Goal: Share content

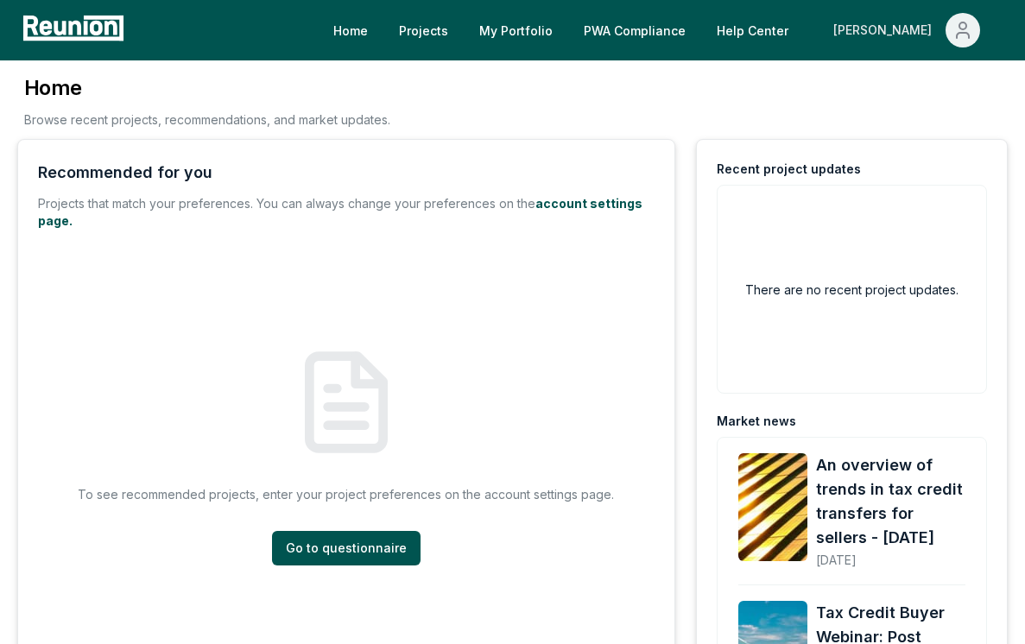
click at [926, 23] on div "[PERSON_NAME]" at bounding box center [886, 30] width 105 height 35
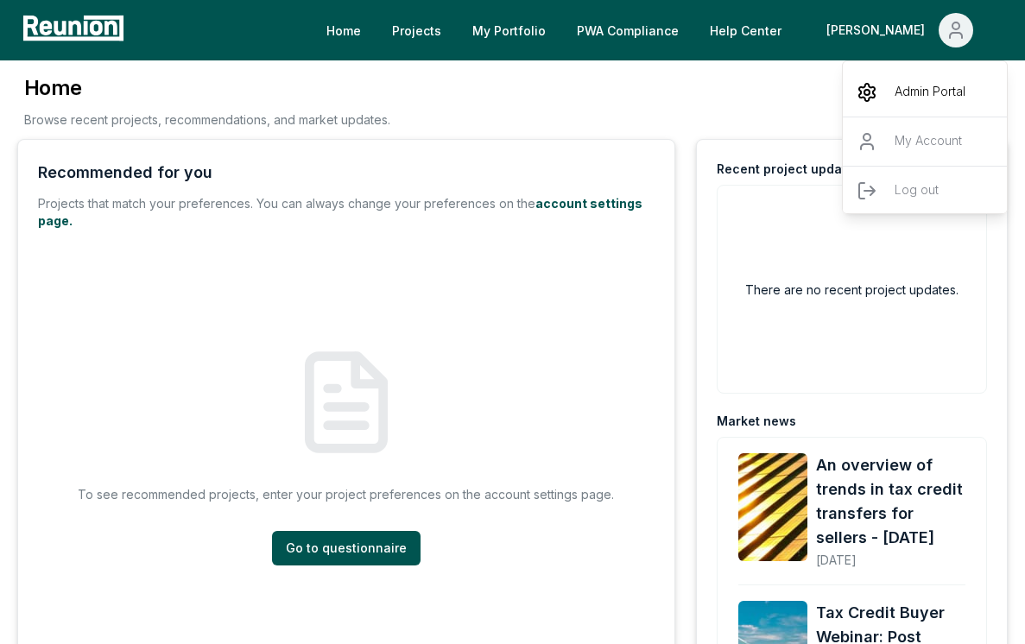
click at [932, 91] on p "Admin Portal" at bounding box center [930, 92] width 71 height 21
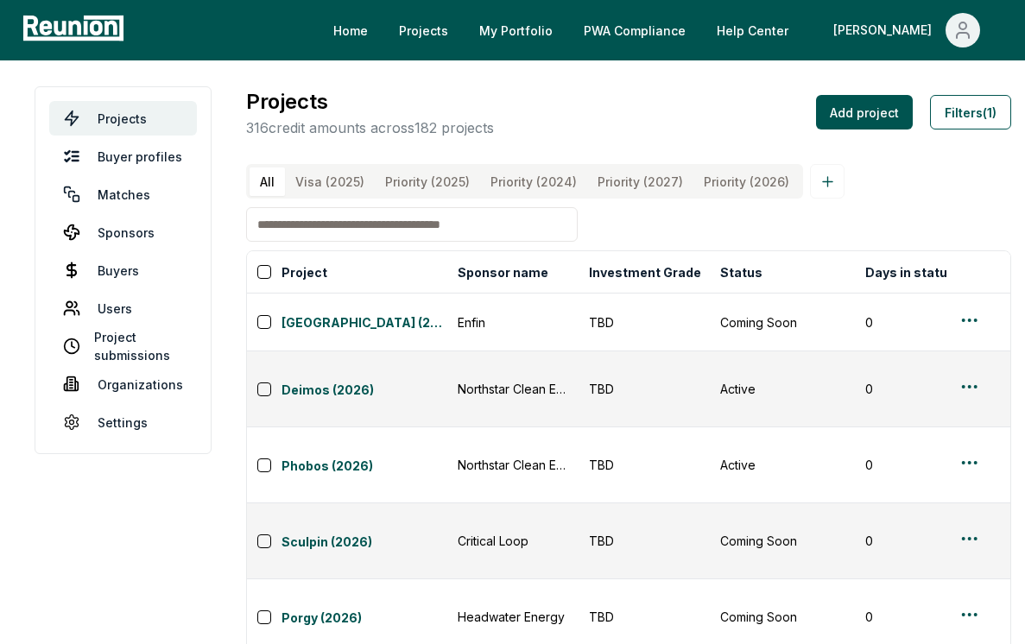
click at [504, 221] on input at bounding box center [412, 224] width 332 height 35
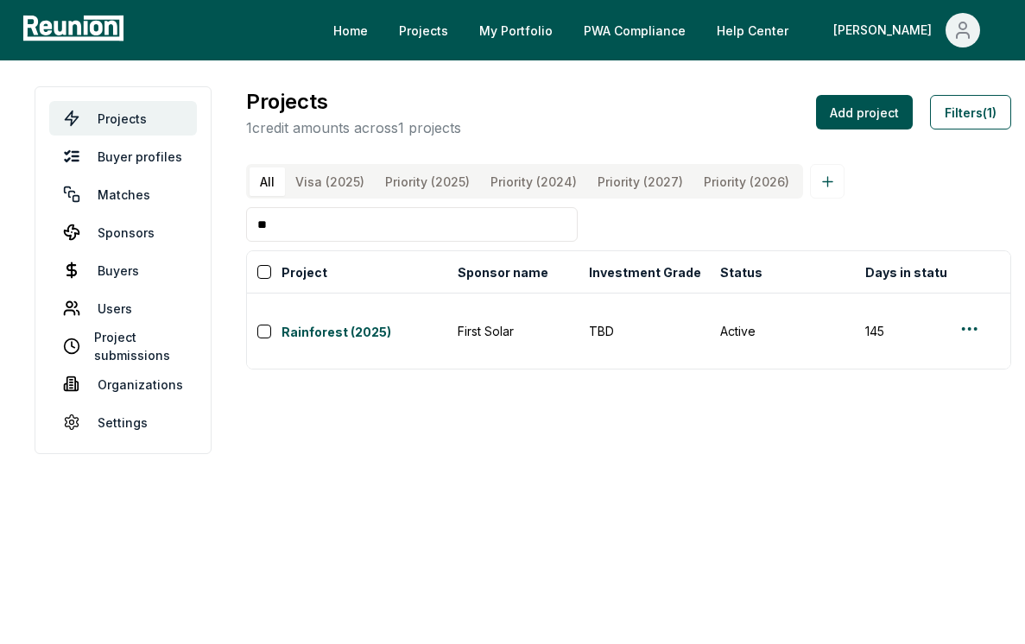
type input "*"
type input "**********"
click at [959, 313] on html "**********" at bounding box center [512, 322] width 1025 height 644
click at [313, 312] on html "**********" at bounding box center [512, 322] width 1025 height 644
click at [322, 323] on link "Rainforest (2025)" at bounding box center [365, 333] width 166 height 21
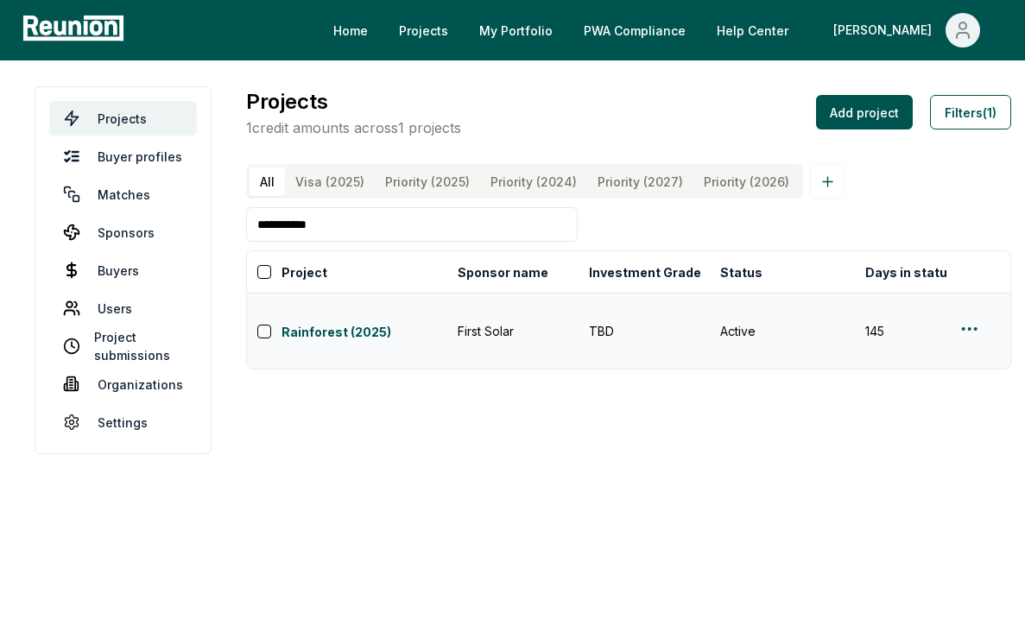
click at [960, 309] on html "**********" at bounding box center [512, 322] width 1025 height 644
click at [885, 382] on div "Edit" at bounding box center [928, 383] width 164 height 29
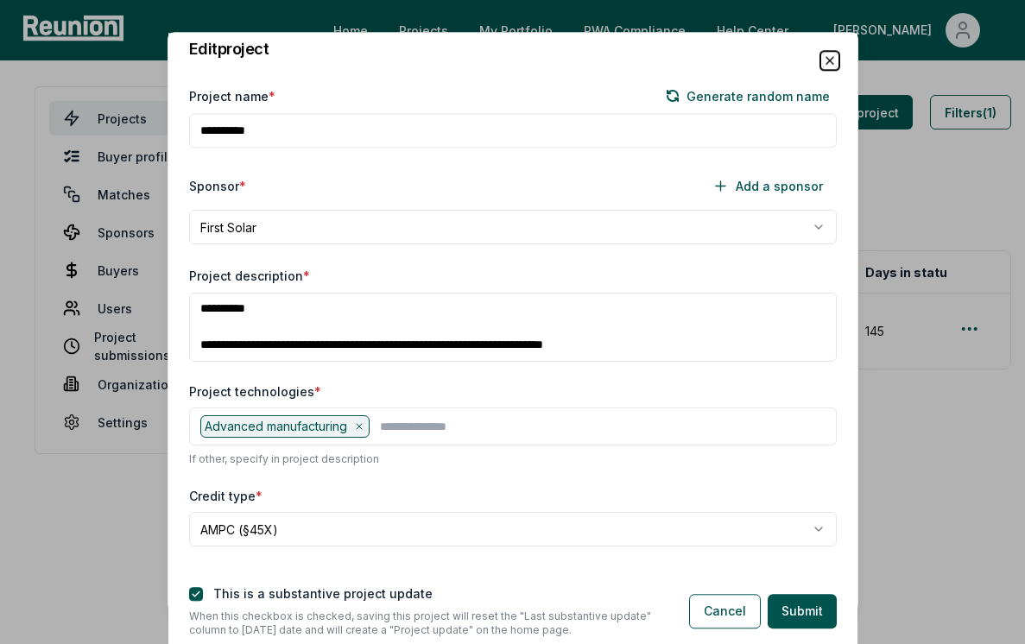
click at [823, 64] on icon "button" at bounding box center [830, 61] width 14 height 14
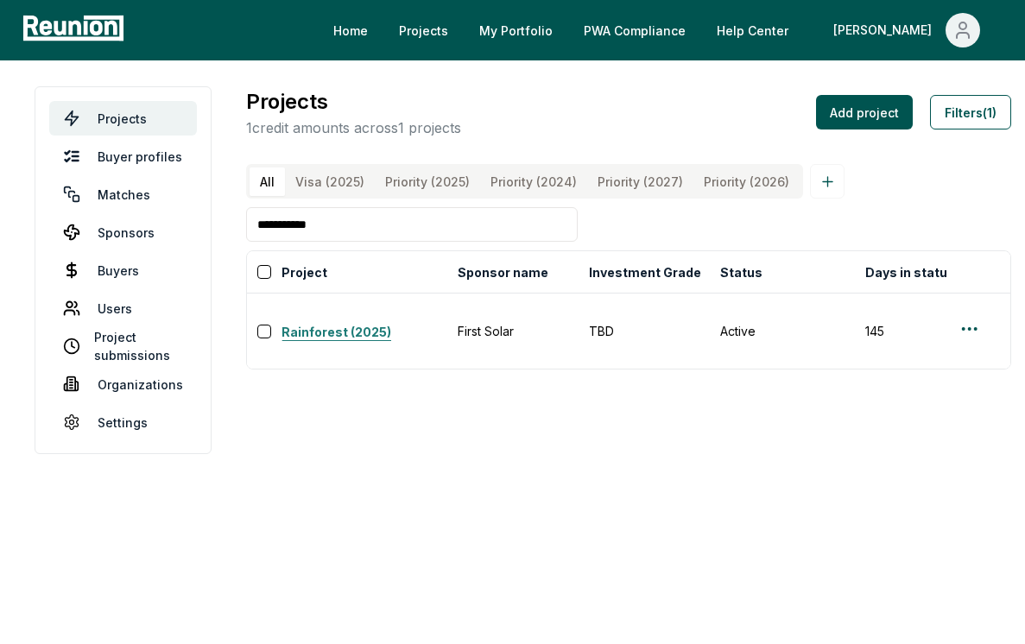
click at [340, 323] on link "Rainforest (2025)" at bounding box center [365, 333] width 166 height 21
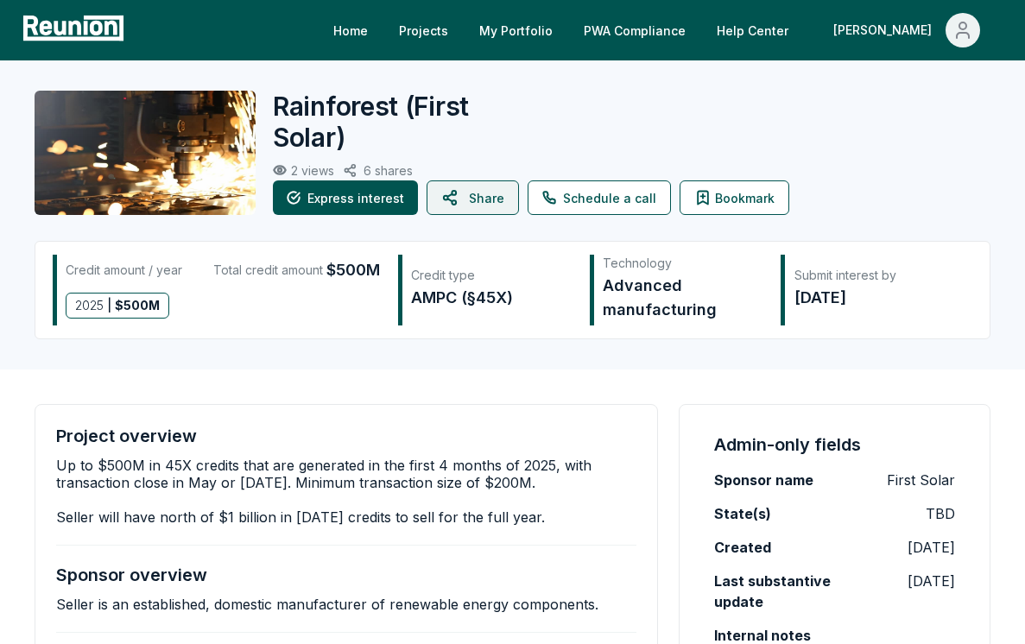
click at [478, 188] on button "Share" at bounding box center [473, 198] width 92 height 35
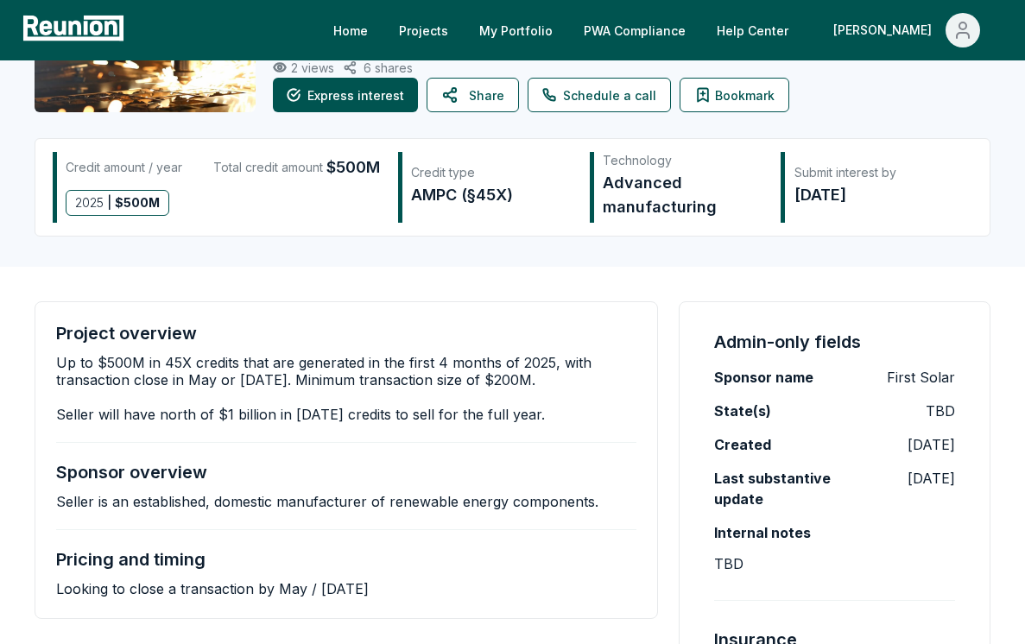
scroll to position [113, 0]
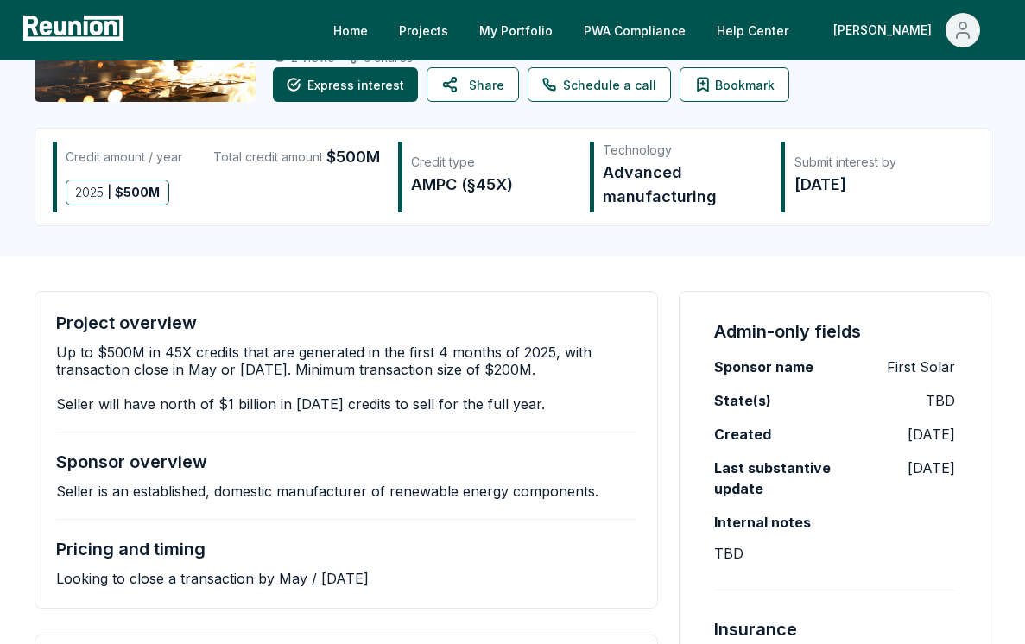
drag, startPoint x: 55, startPoint y: 491, endPoint x: 631, endPoint y: 496, distance: 575.3
click at [631, 496] on div "Project overview Up to $500M in 45X credits that are generated in the first 4 m…" at bounding box center [347, 450] width 624 height 318
copy p "Seller is an established, domestic manufacturer of renewable energy components."
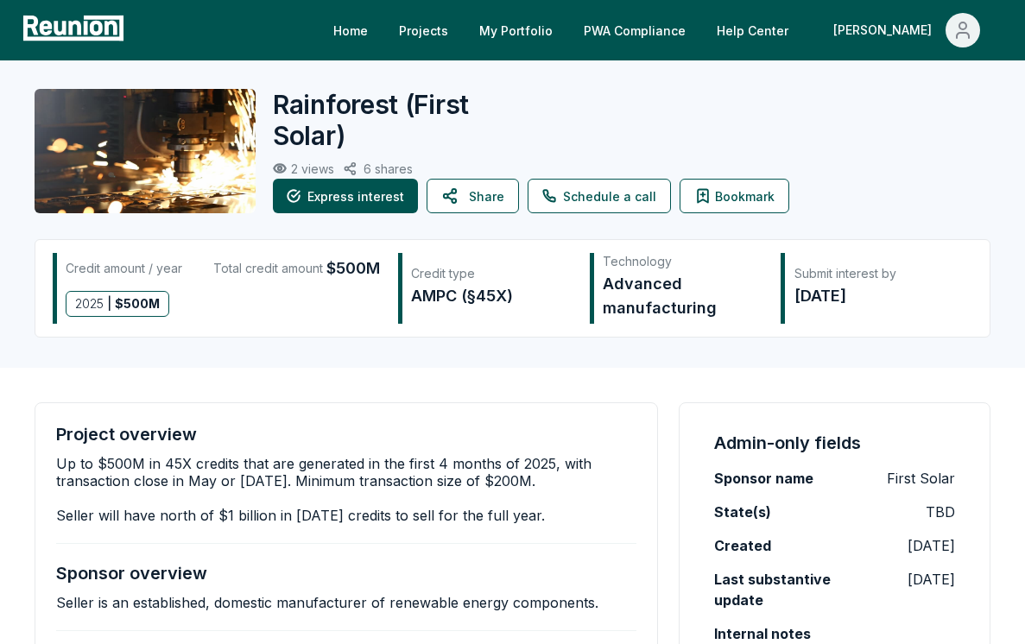
scroll to position [3, 0]
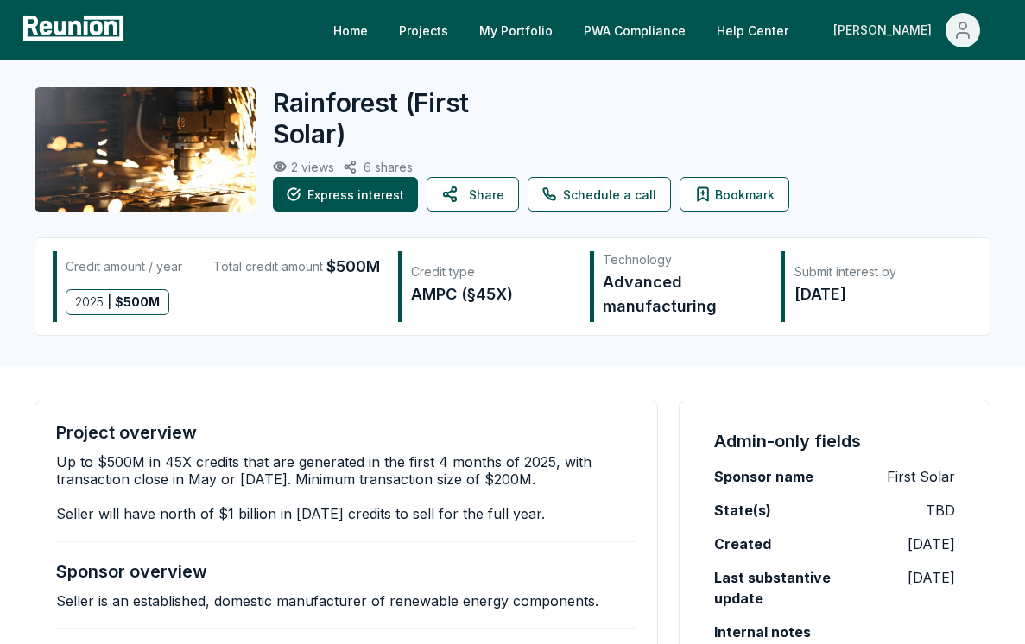
click at [929, 33] on div "[PERSON_NAME]" at bounding box center [886, 30] width 105 height 35
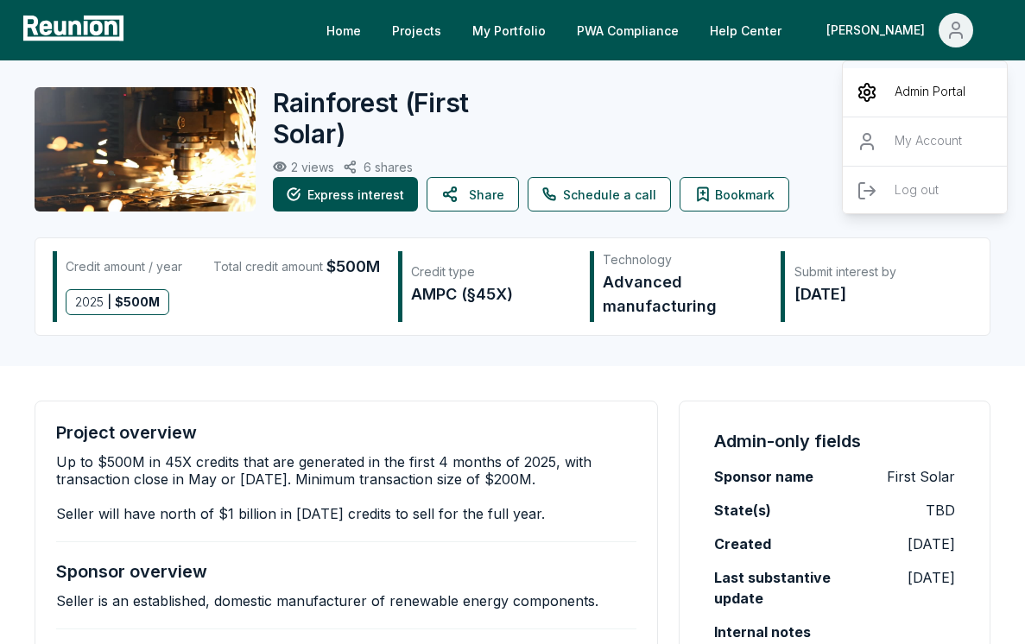
click at [909, 82] on p "Admin Portal" at bounding box center [930, 92] width 71 height 21
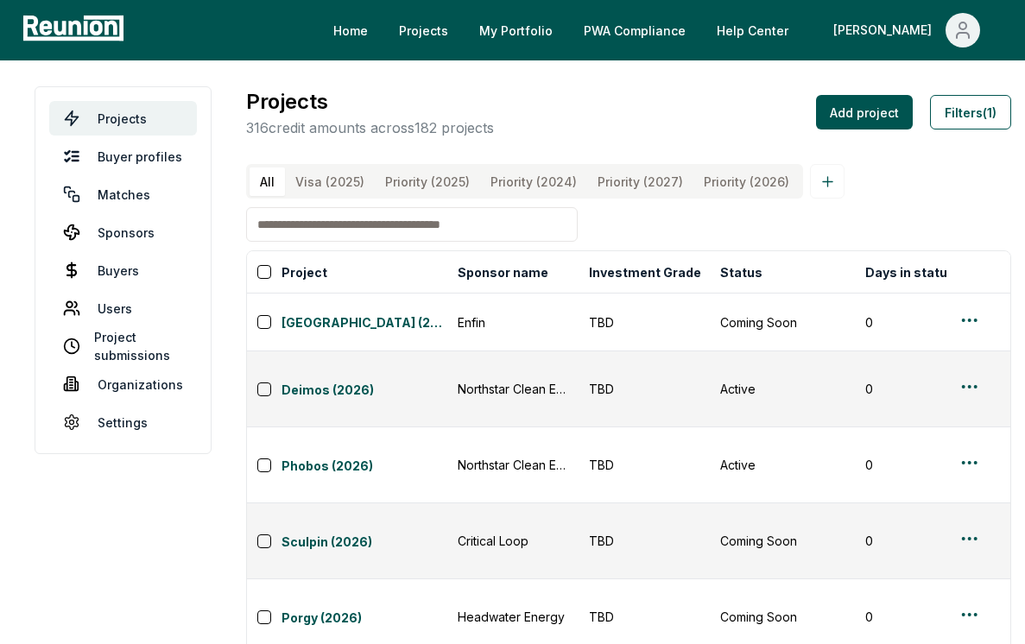
click at [963, 120] on button "Filters (1)" at bounding box center [970, 112] width 81 height 35
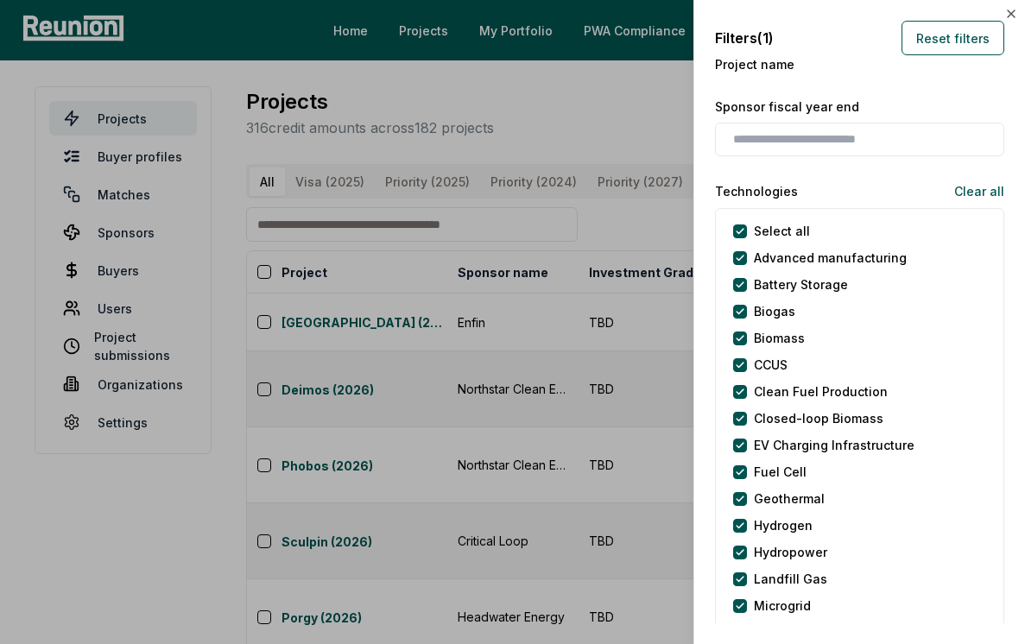
click at [962, 111] on div at bounding box center [512, 322] width 1025 height 644
click at [598, 136] on div at bounding box center [512, 322] width 1025 height 644
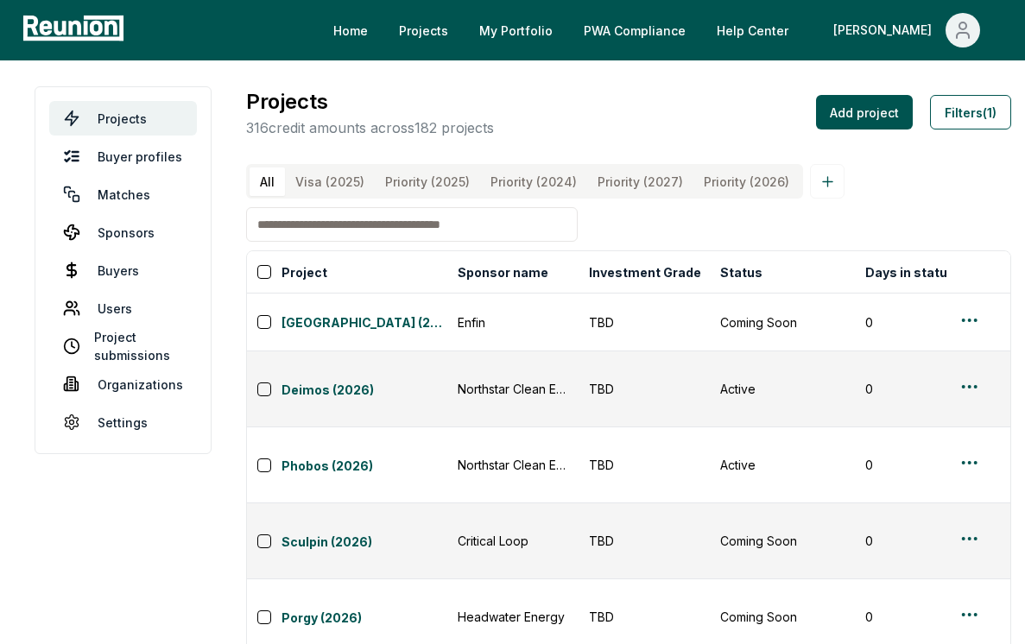
click at [415, 179] on \(2025\) "Priority (2025)" at bounding box center [427, 182] width 105 height 29
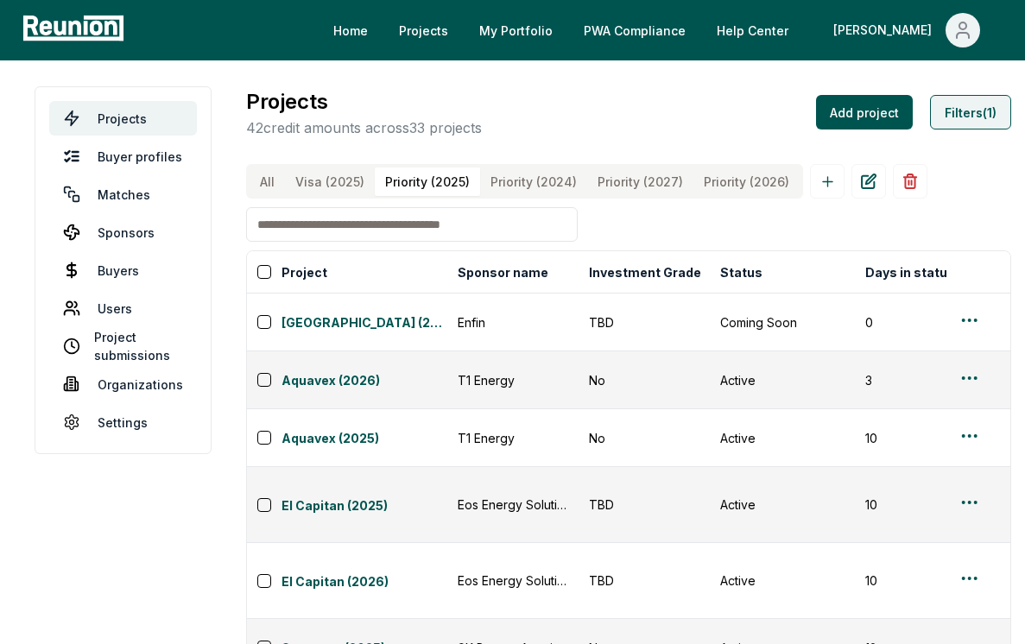
click at [979, 112] on button "Filters (1)" at bounding box center [970, 112] width 81 height 35
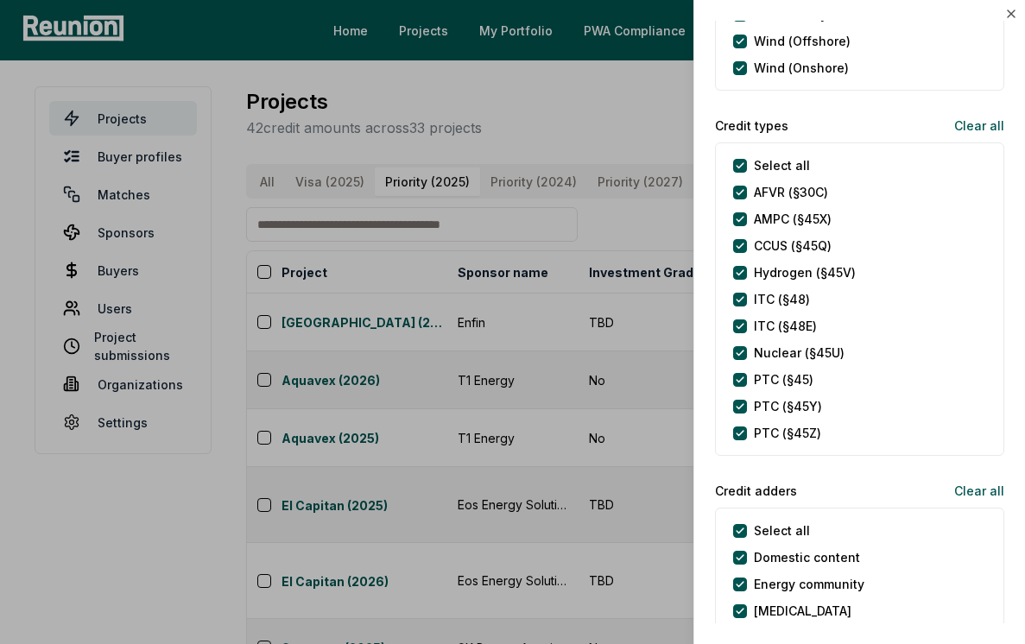
scroll to position [755, 0]
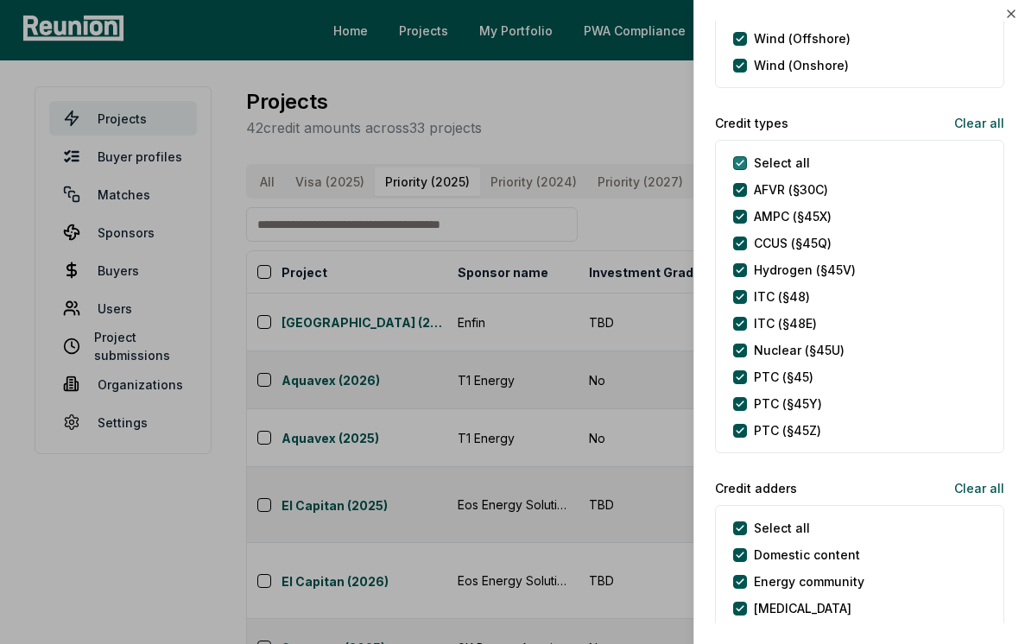
click at [744, 164] on types "Select all" at bounding box center [740, 163] width 14 height 14
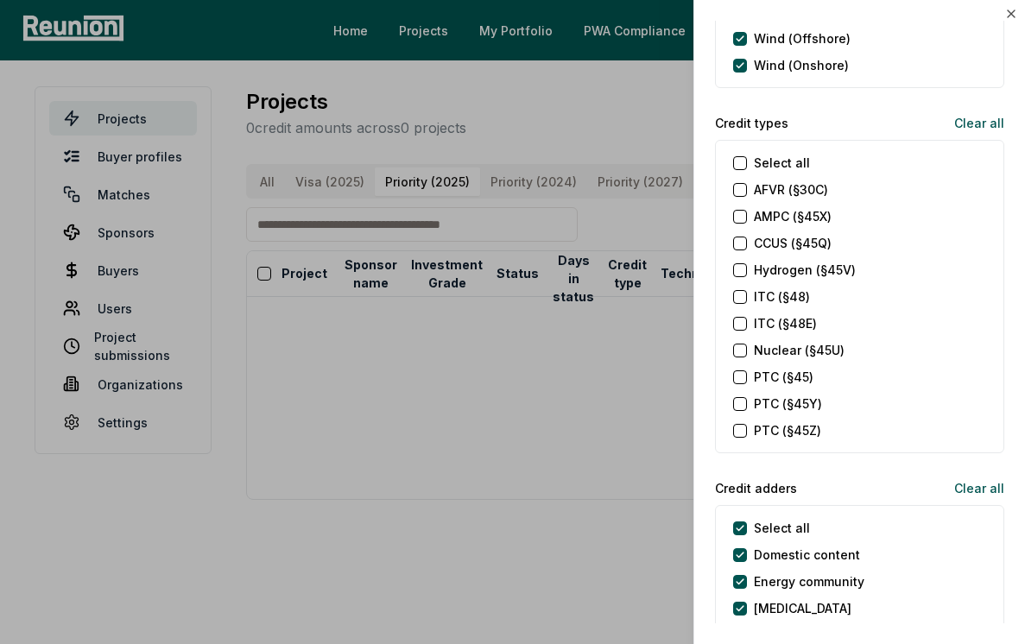
click at [757, 217] on label "AMPC (§45X)" at bounding box center [793, 216] width 78 height 18
click at [747, 217] on \(§45X\) "AMPC (§45X)" at bounding box center [740, 217] width 14 height 14
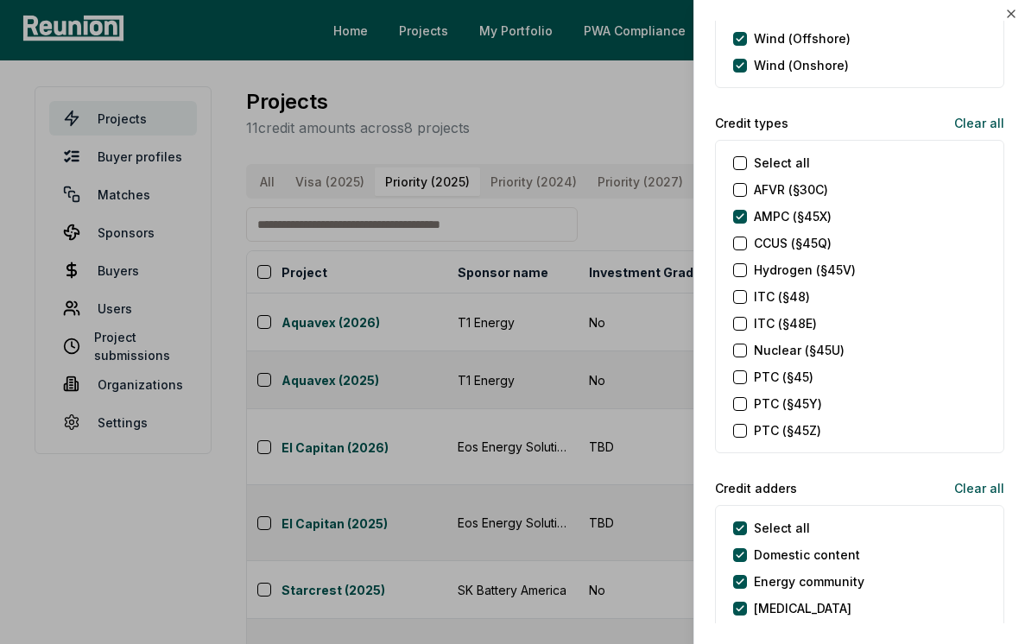
click at [757, 294] on label "ITC (§48)" at bounding box center [782, 297] width 56 height 18
click at [747, 294] on \(§48\) "ITC (§48)" at bounding box center [740, 297] width 14 height 14
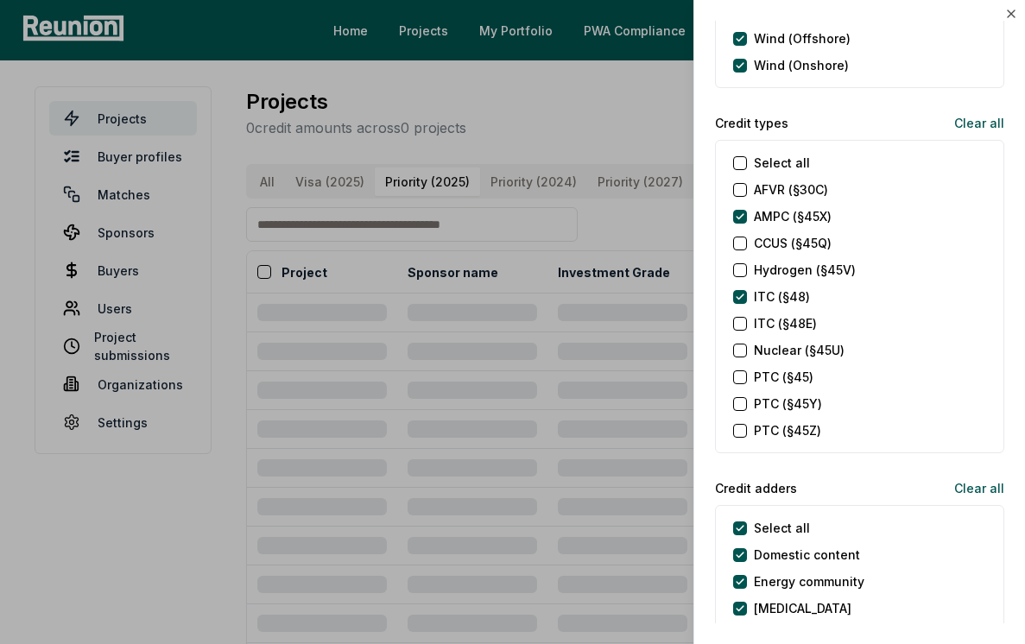
click at [771, 327] on label "ITC (§48E)" at bounding box center [785, 323] width 63 height 18
click at [747, 327] on \(§48E\) "ITC (§48E)" at bounding box center [740, 324] width 14 height 14
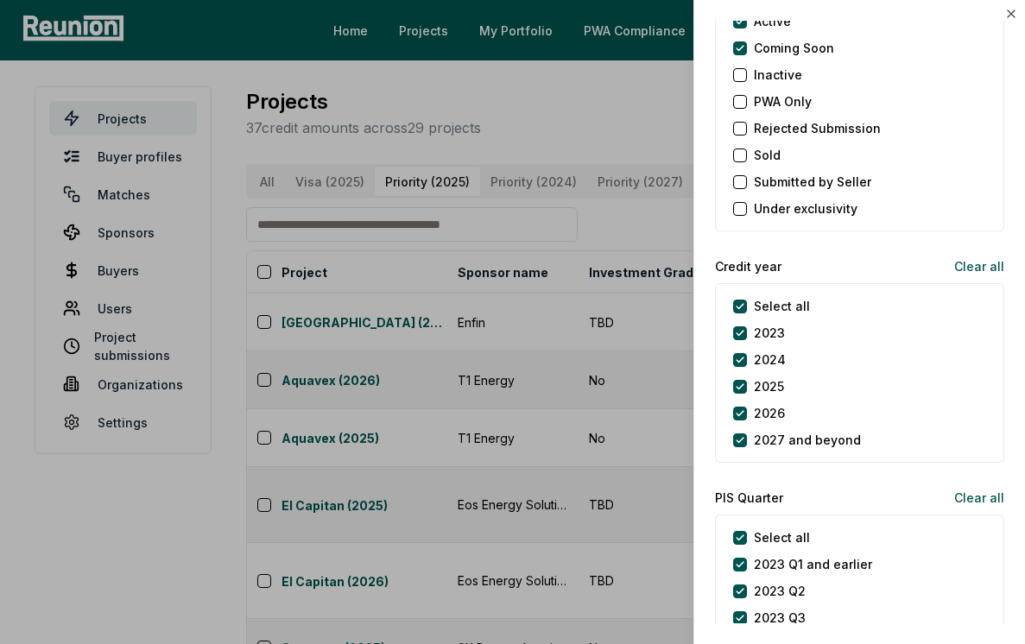
scroll to position [1954, 0]
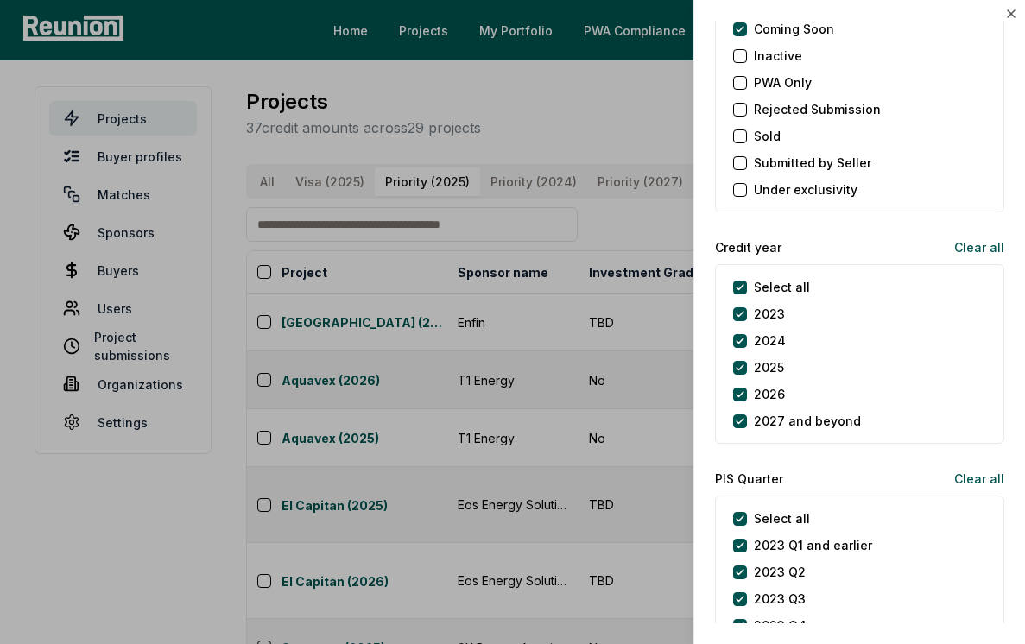
click at [789, 285] on label "Select all" at bounding box center [782, 287] width 56 height 18
click at [747, 285] on year "Select all" at bounding box center [740, 288] width 14 height 14
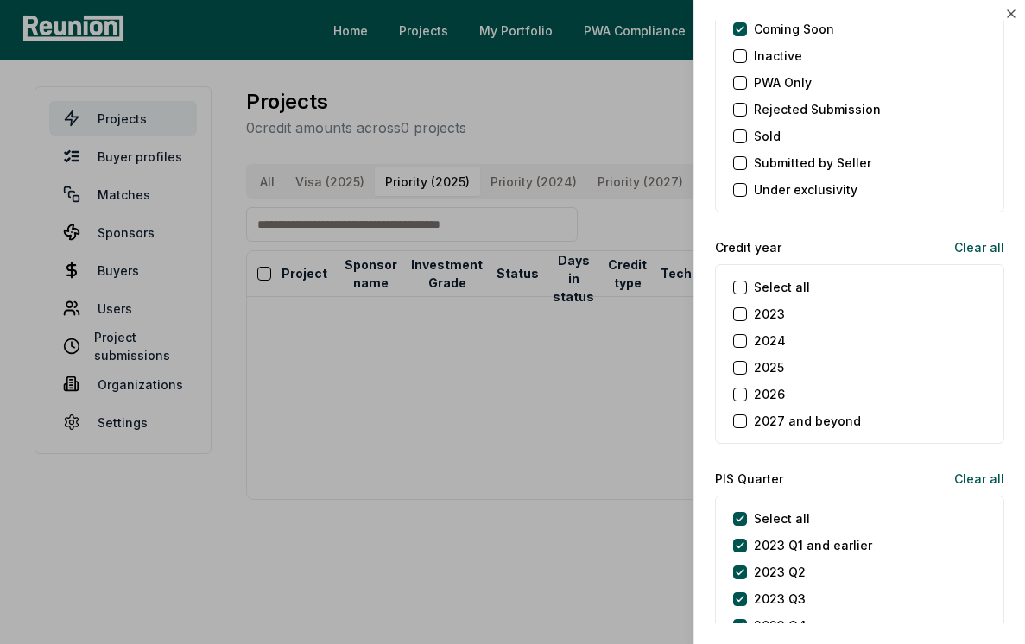
click at [764, 365] on label "2025" at bounding box center [769, 367] width 30 height 18
click at [747, 365] on button "2025" at bounding box center [740, 368] width 14 height 14
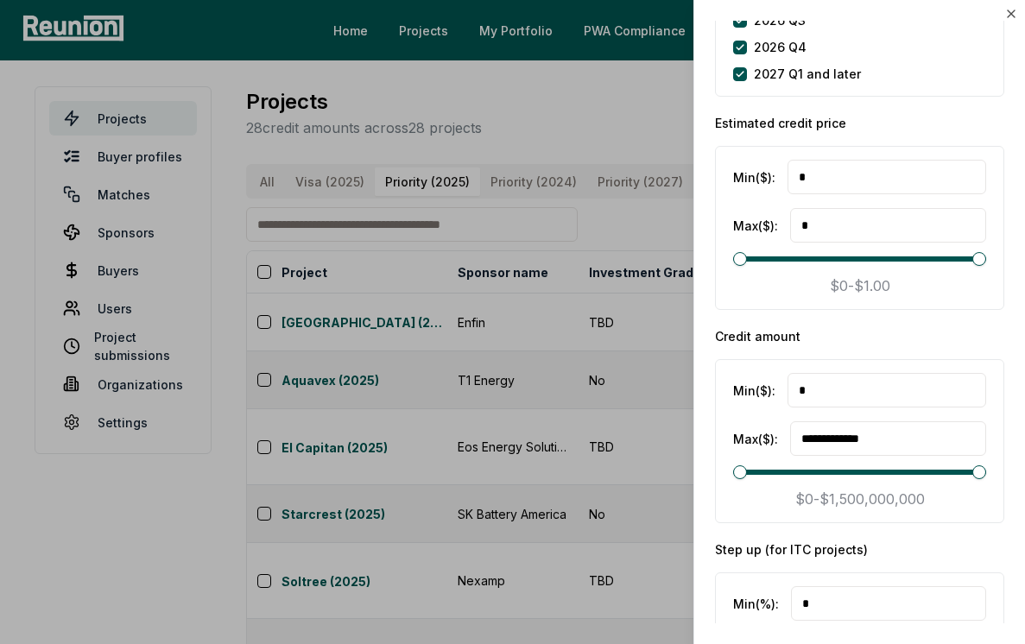
scroll to position [2859, 0]
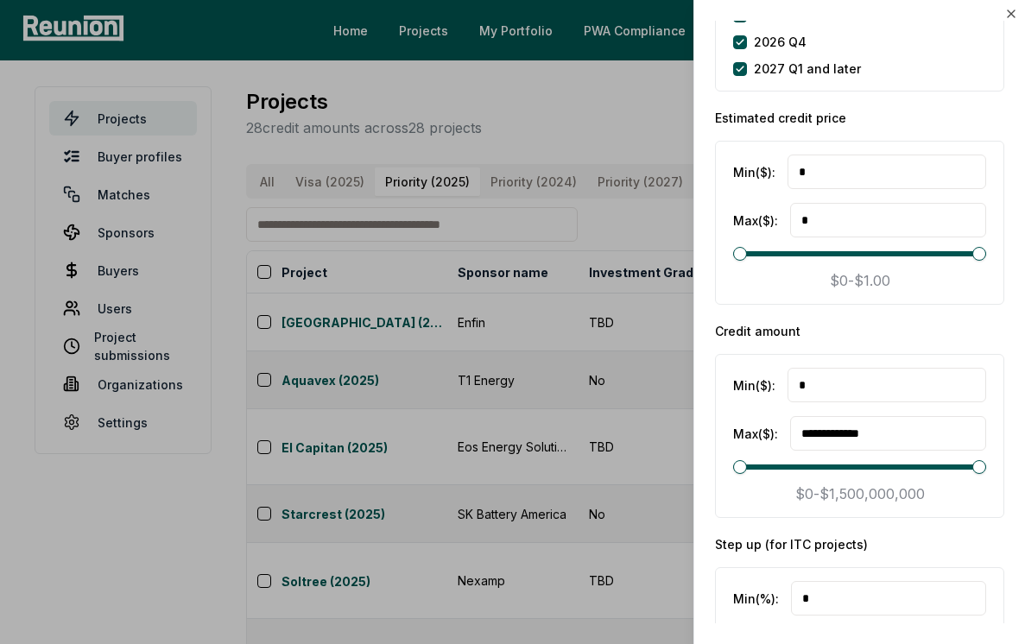
click at [853, 380] on input "*" at bounding box center [887, 385] width 199 height 35
type input "*********"
click at [922, 440] on input "**********" at bounding box center [888, 433] width 196 height 35
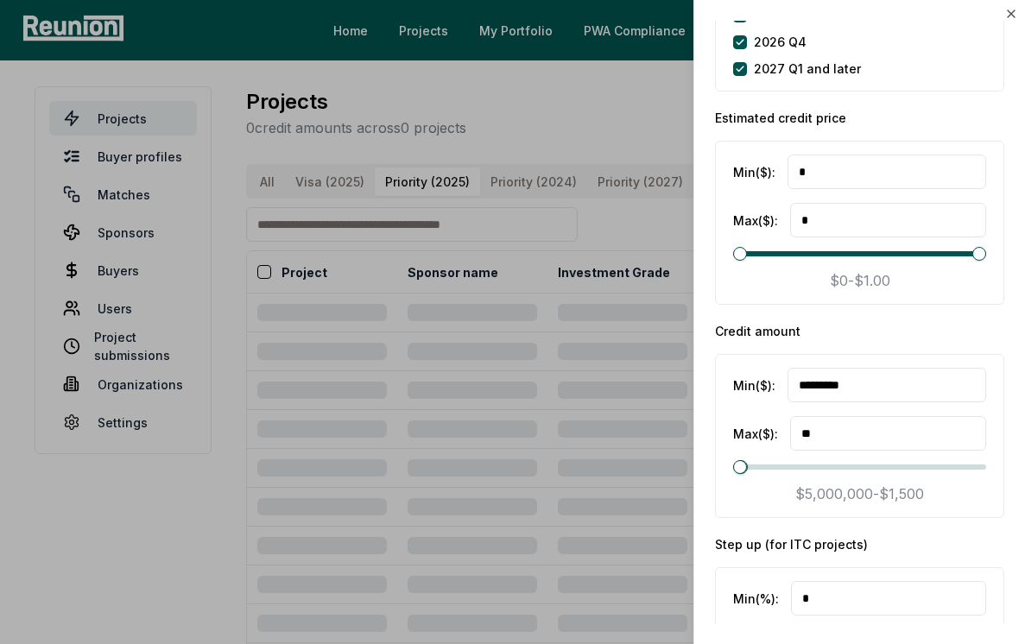
type input "*"
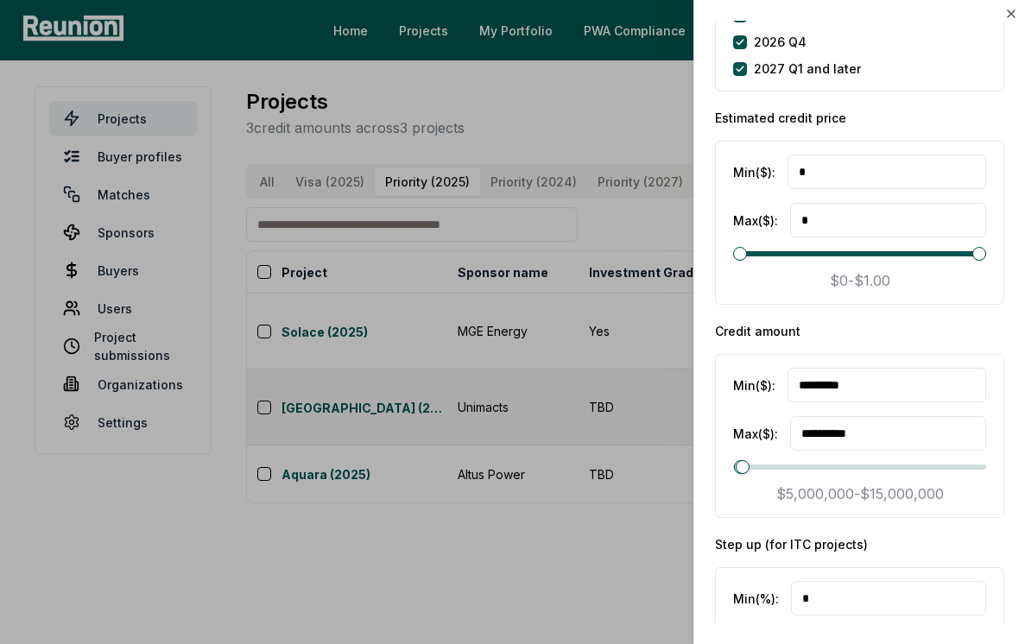
type input "**********"
click at [605, 491] on div at bounding box center [512, 322] width 1025 height 644
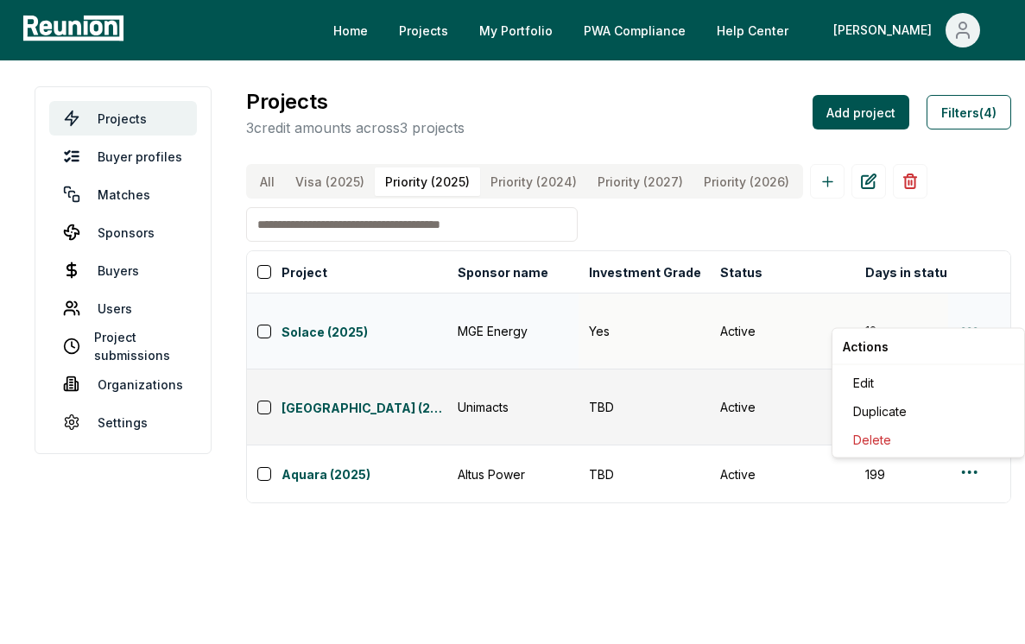
click at [957, 315] on html "Please visit us on your desktop We're working on making our marketplace mobile-…" at bounding box center [512, 322] width 1025 height 644
click at [933, 369] on div "Edit" at bounding box center [928, 383] width 164 height 29
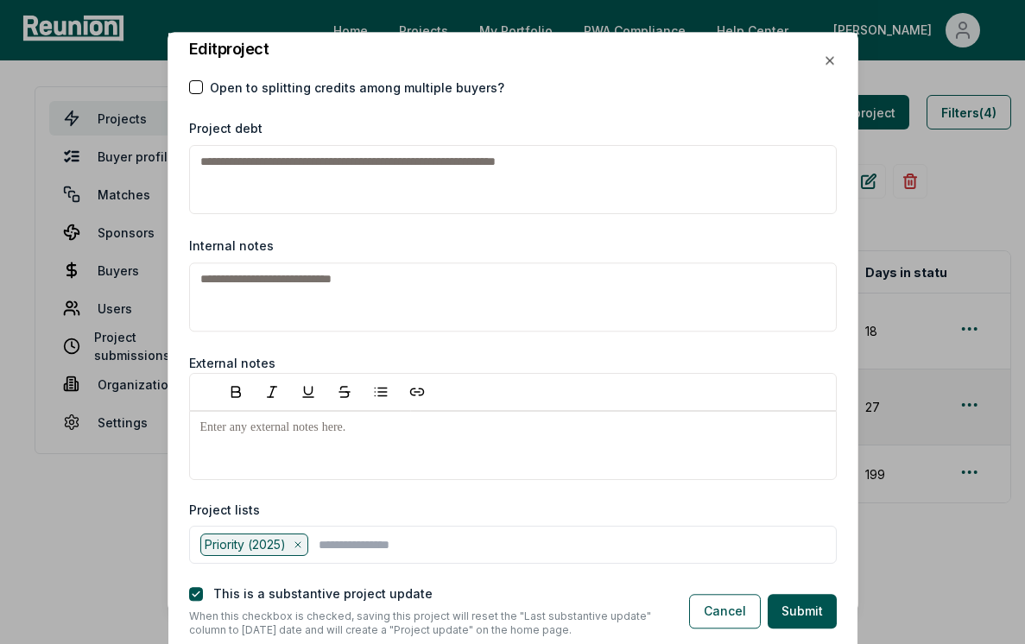
scroll to position [2672, 0]
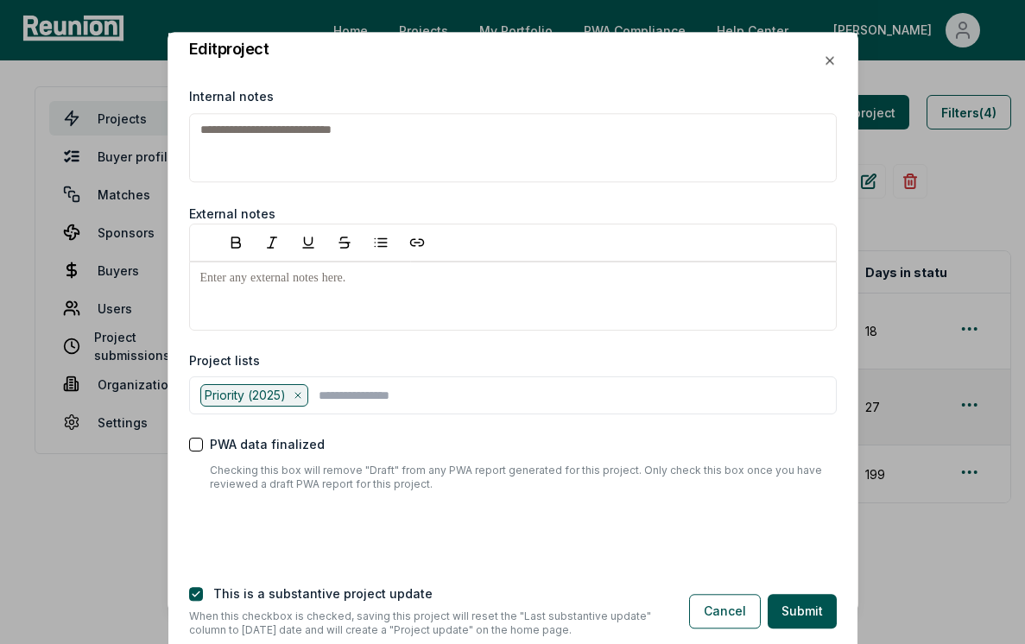
click at [820, 71] on div "**********" at bounding box center [512, 317] width 689 height 503
click at [827, 65] on icon "button" at bounding box center [830, 61] width 14 height 14
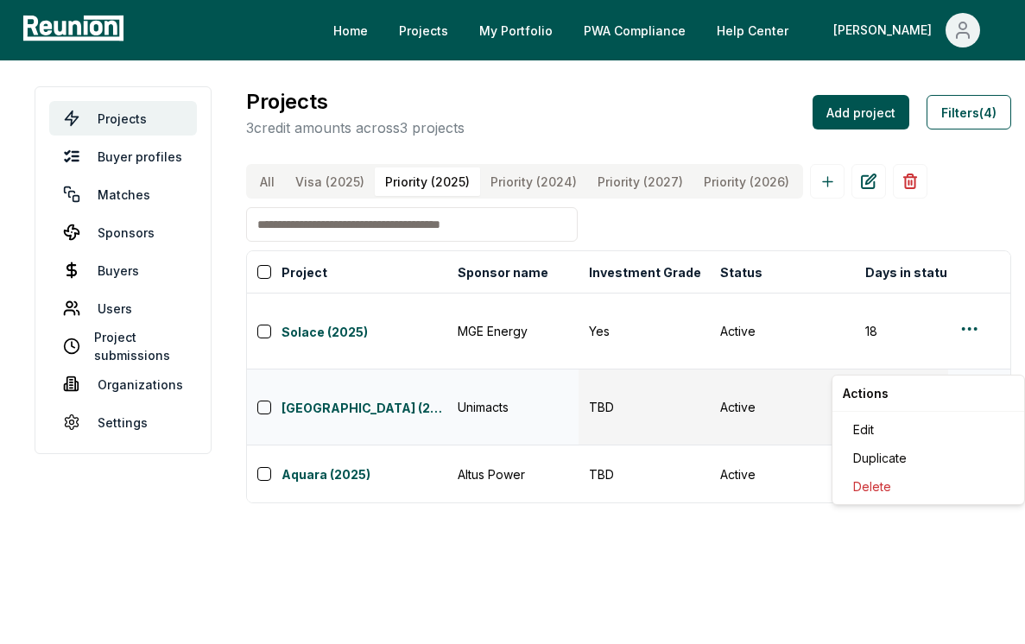
click at [965, 362] on html "Please visit us on your desktop We're working on making our marketplace mobile-…" at bounding box center [512, 322] width 1025 height 644
click at [928, 425] on div "Edit" at bounding box center [928, 429] width 164 height 29
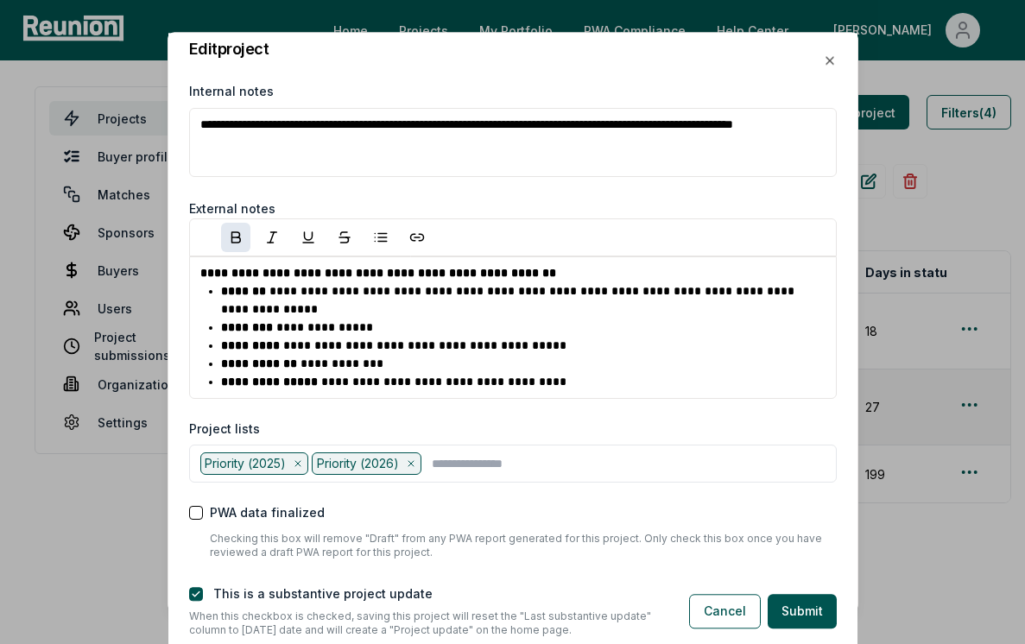
scroll to position [2110, 0]
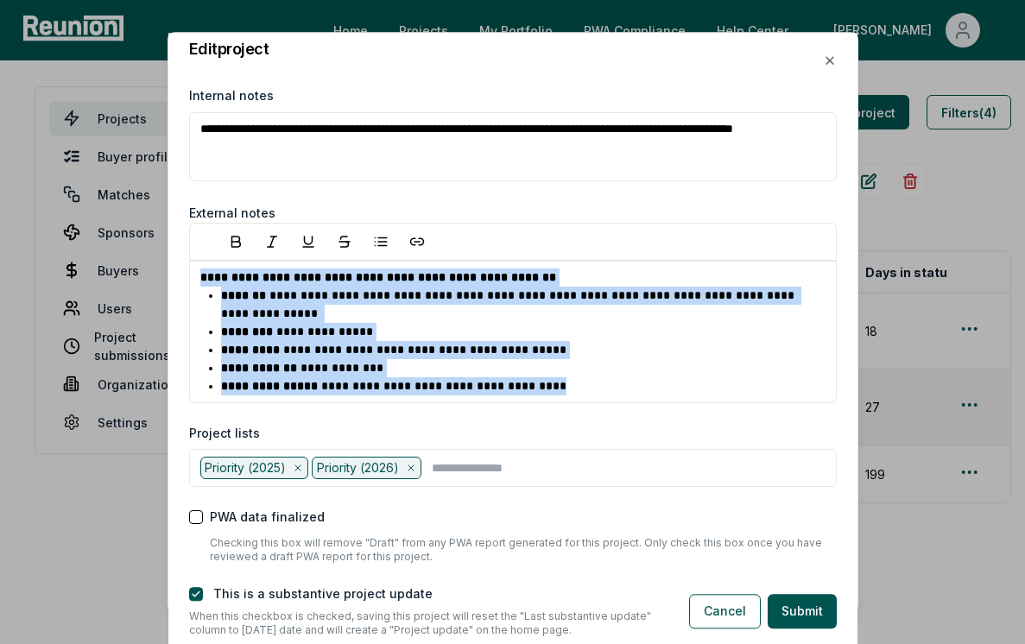
drag, startPoint x: 562, startPoint y: 388, endPoint x: 176, endPoint y: 255, distance: 408.4
click at [176, 255] on div "**********" at bounding box center [512, 317] width 689 height 503
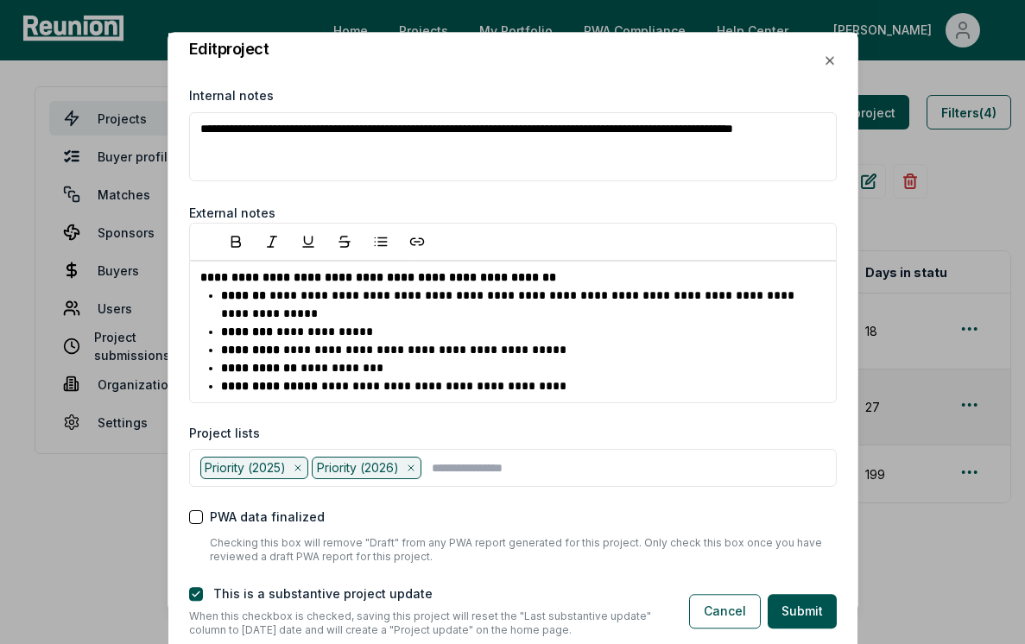
click at [815, 65] on div "**********" at bounding box center [513, 322] width 691 height 580
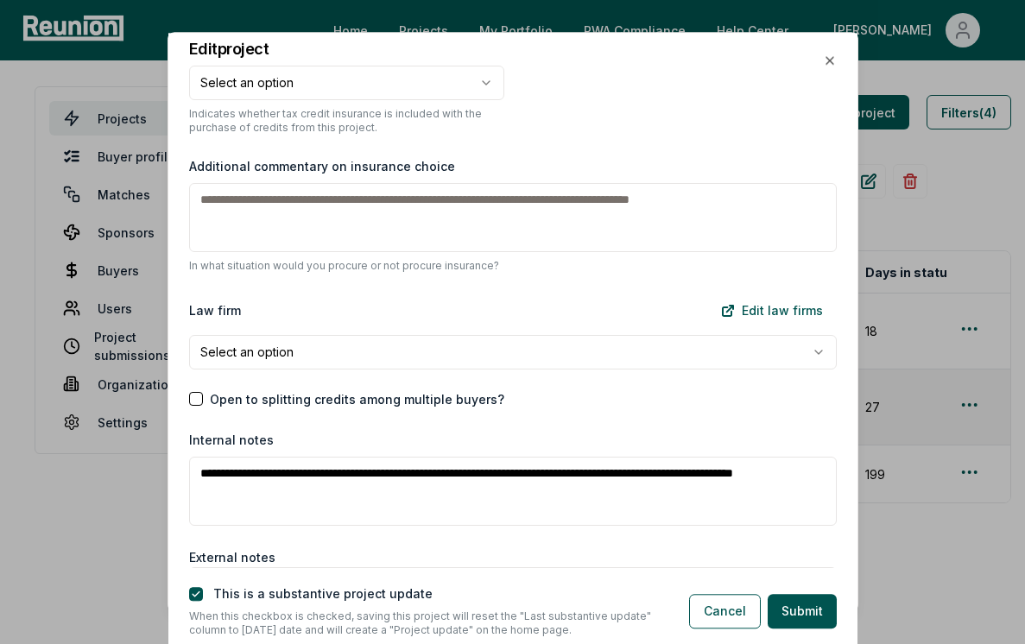
scroll to position [1464, 0]
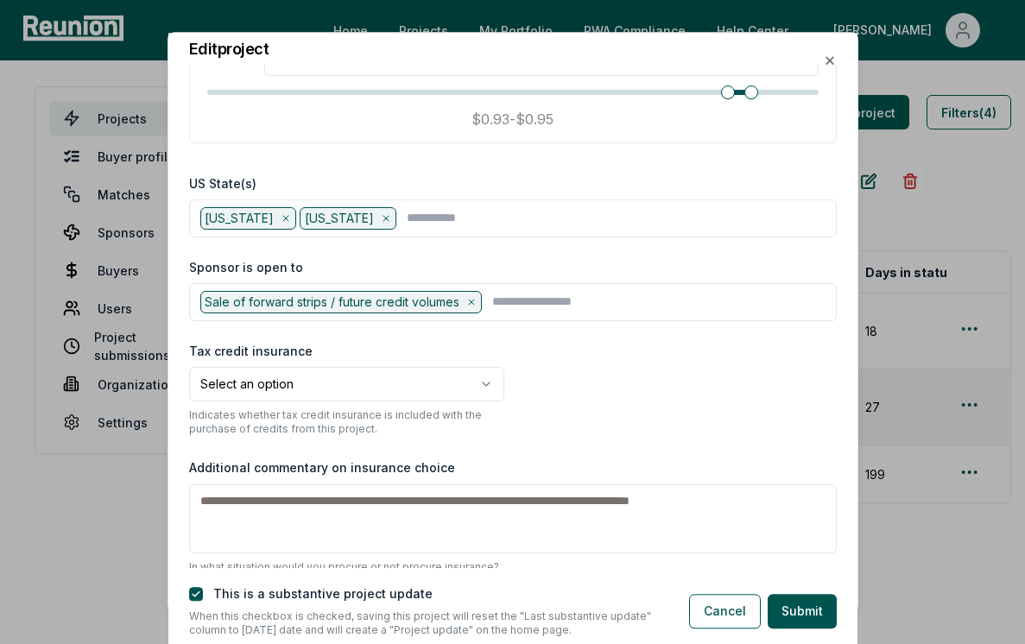
click at [828, 70] on div "Min ($) : **** Max ($) : **** **** **** $0.93 - $0.95" at bounding box center [513, 61] width 648 height 164
click at [828, 61] on icon "button" at bounding box center [830, 60] width 7 height 7
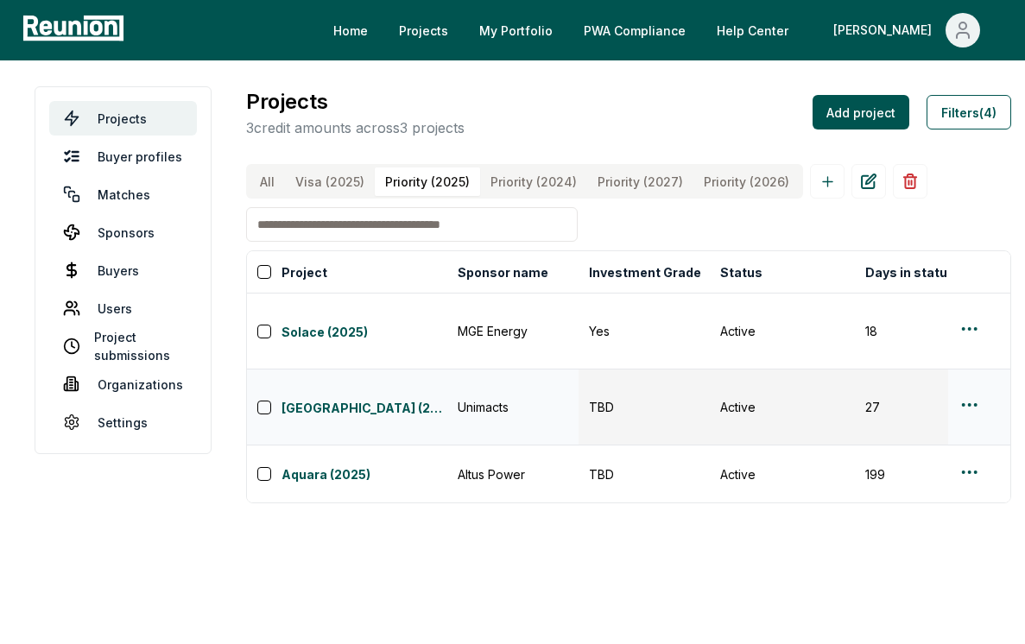
click at [960, 359] on html "Please visit us on your desktop We're working on making our marketplace mobile-…" at bounding box center [512, 322] width 1025 height 644
click at [363, 360] on html "Please visit us on your desktop We're working on making our marketplace mobile-…" at bounding box center [512, 322] width 1025 height 644
click at [363, 399] on link "[GEOGRAPHIC_DATA] (2025)" at bounding box center [365, 409] width 166 height 21
click at [974, 415] on html "Please visit us on your desktop We're working on making our marketplace mobile-…" at bounding box center [512, 322] width 1025 height 644
click at [941, 469] on div "Edit" at bounding box center [928, 477] width 164 height 29
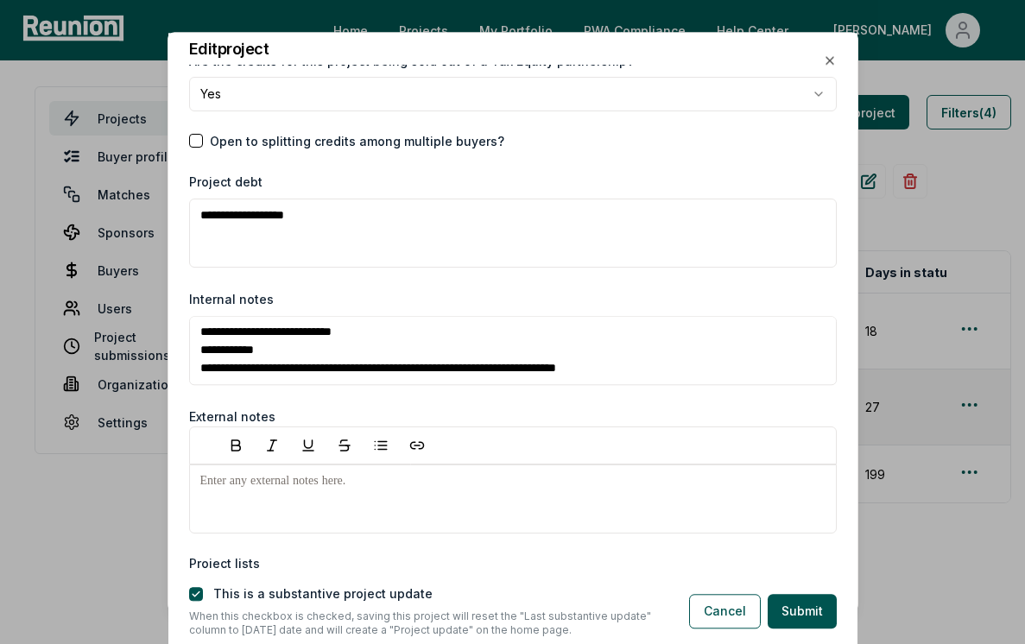
scroll to position [0, 0]
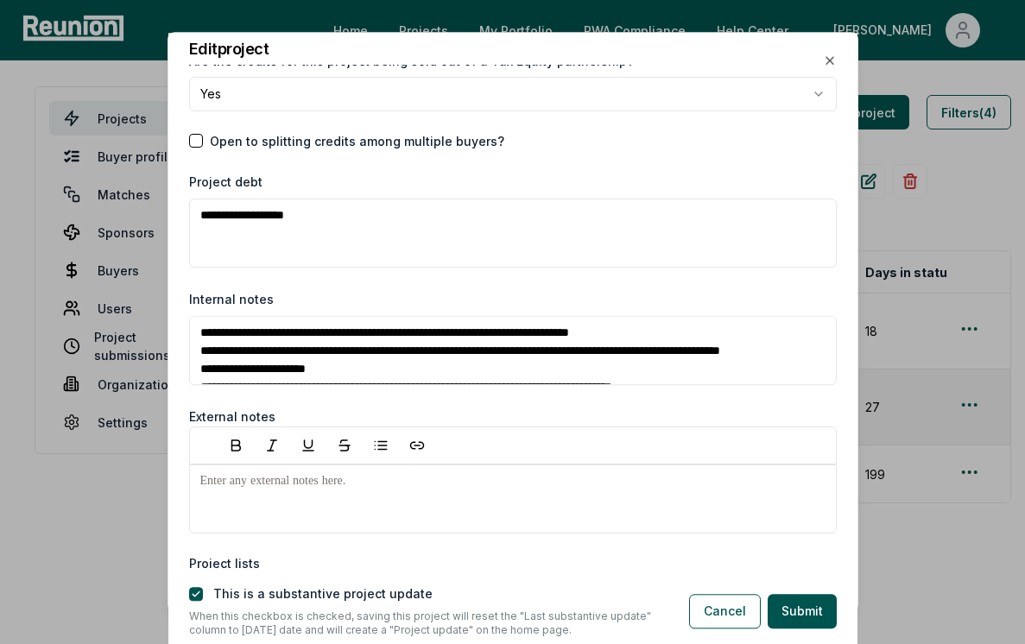
click at [851, 66] on div "**********" at bounding box center [512, 317] width 689 height 503
click at [825, 66] on icon "button" at bounding box center [830, 61] width 14 height 14
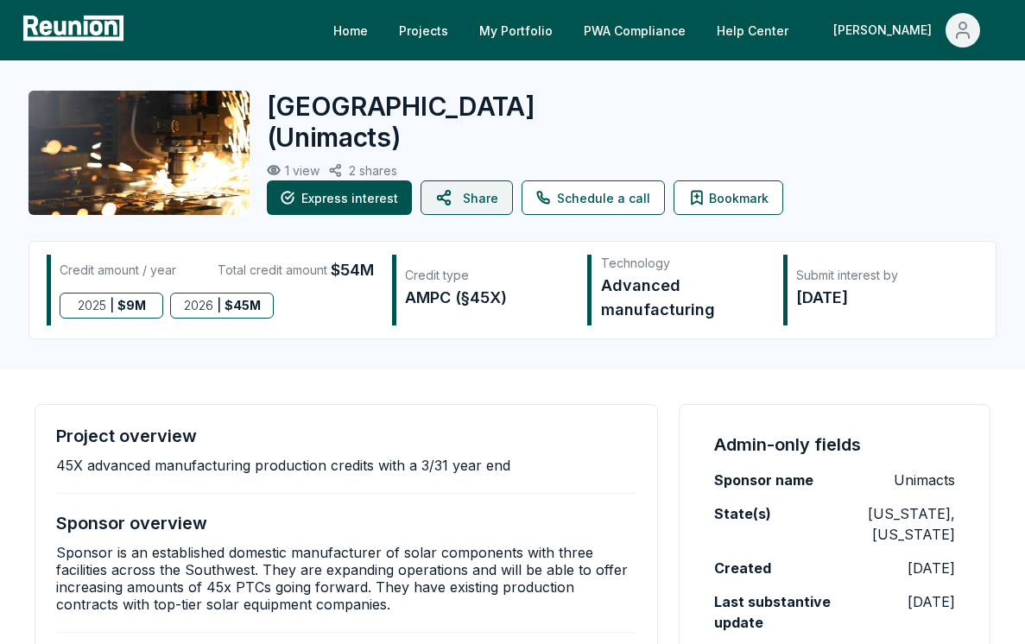
click at [495, 196] on button "Share" at bounding box center [467, 198] width 92 height 35
click at [461, 200] on button "Share" at bounding box center [467, 198] width 92 height 35
